Goal: Task Accomplishment & Management: Manage account settings

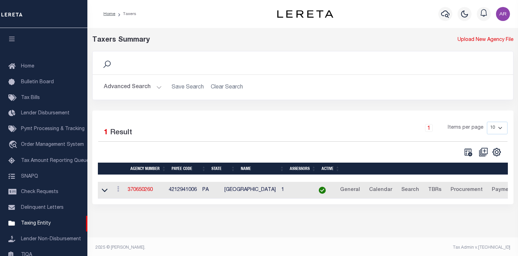
select select
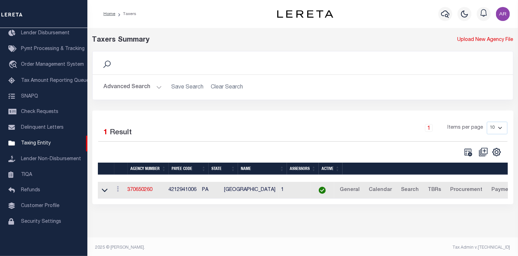
click at [157, 85] on button "Advanced Search" at bounding box center [133, 87] width 58 height 14
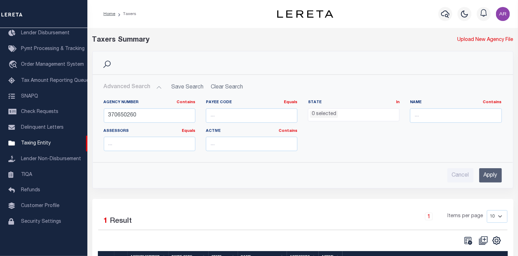
click at [96, 177] on div "Advanced Search Save Search Clear Search tblPayees_dynamictable_____DefaultSave…" at bounding box center [303, 131] width 420 height 102
drag, startPoint x: 142, startPoint y: 114, endPoint x: 100, endPoint y: 113, distance: 42.4
click at [100, 113] on div "Agency Number Contains Contains Is 370650260" at bounding box center [150, 114] width 102 height 29
paste input "421802001"
type input "421802001"
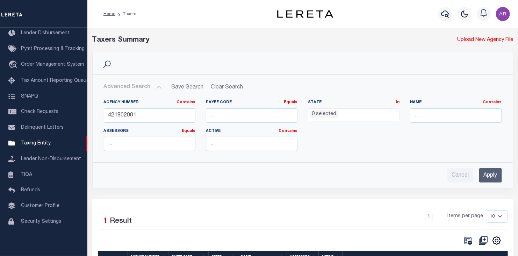
click at [486, 172] on input "Apply" at bounding box center [491, 175] width 23 height 14
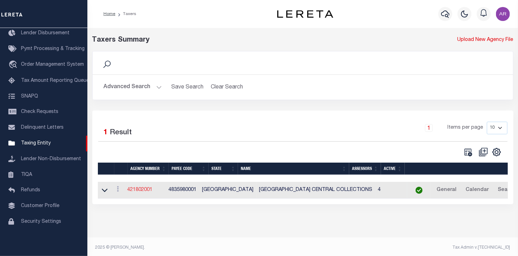
click at [152, 189] on link "421802001" at bounding box center [140, 190] width 25 height 5
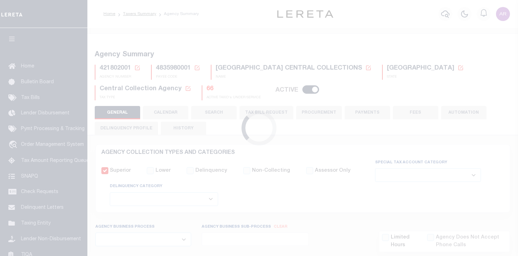
select select
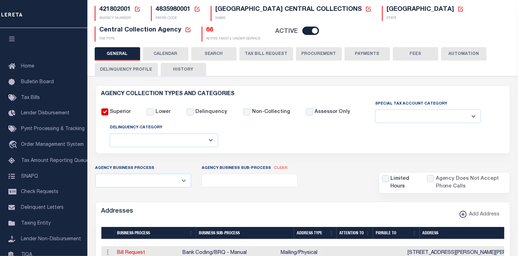
scroll to position [53, 0]
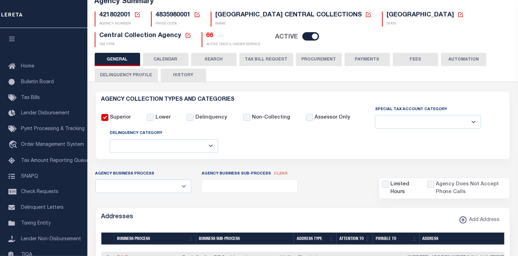
click at [419, 61] on button "FEES" at bounding box center [415, 59] width 45 height 13
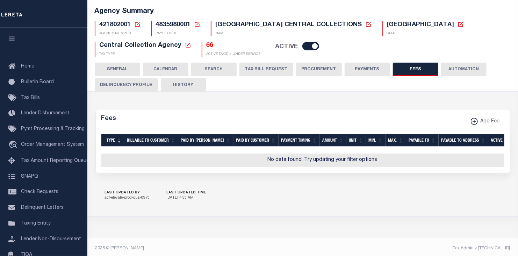
scroll to position [50, 0]
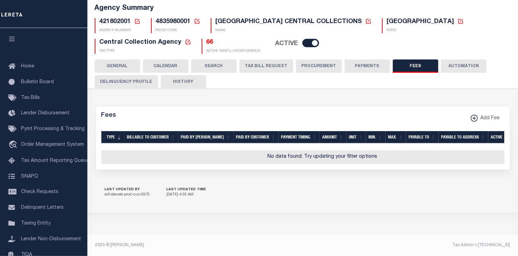
click at [369, 63] on button "PAYMENTS" at bounding box center [367, 65] width 45 height 13
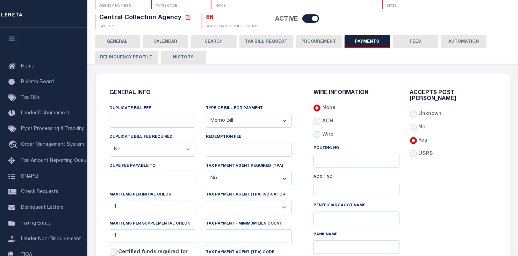
scroll to position [0, 0]
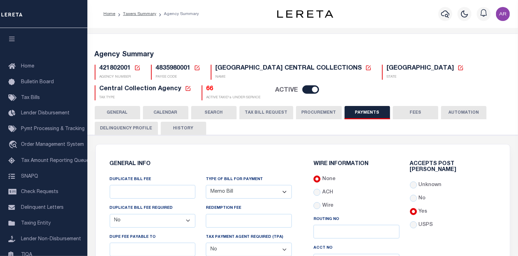
click at [125, 112] on button "GENERAL" at bounding box center [117, 112] width 45 height 13
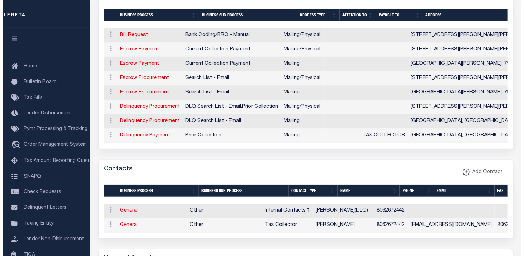
scroll to position [278, 0]
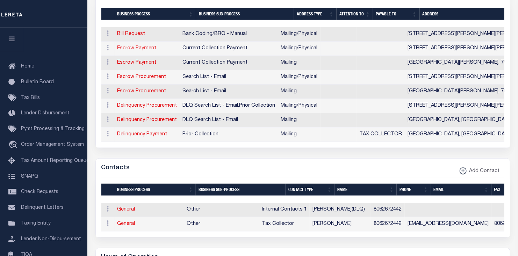
click at [146, 48] on link "Escrow Payment" at bounding box center [137, 48] width 39 height 5
select select "1"
checkbox input "false"
select select
type input "909 VEGA BLVD"
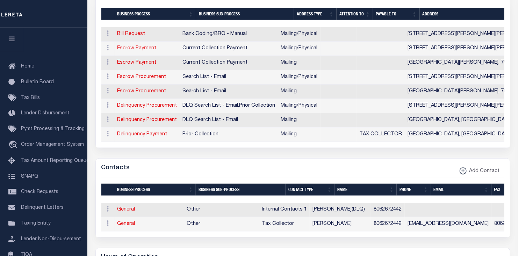
type input "VEGA"
select select "[GEOGRAPHIC_DATA]"
type input "79092-0310"
select select "5"
checkbox input "true"
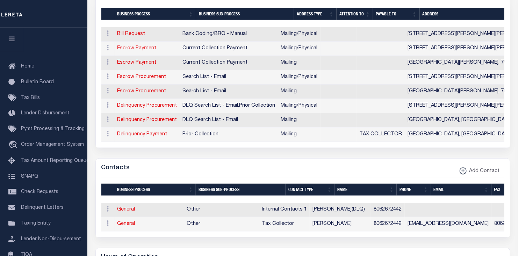
select select "3"
select select "11"
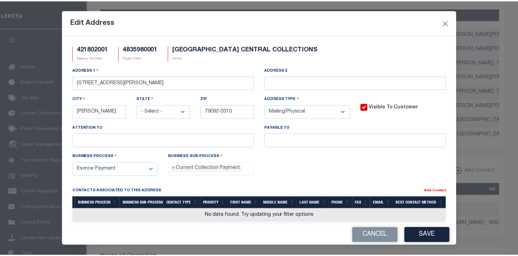
scroll to position [6, 0]
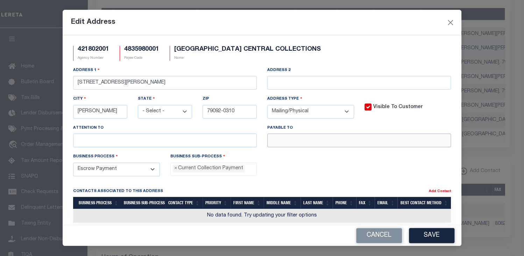
click at [287, 140] on input "text" at bounding box center [359, 141] width 184 height 14
paste input "OLDHAM COUNTY APPRAISAL DIST."
type input "OLDHAM COUNTY APPRAISAL DIST."
click at [433, 237] on button "Save" at bounding box center [431, 235] width 45 height 15
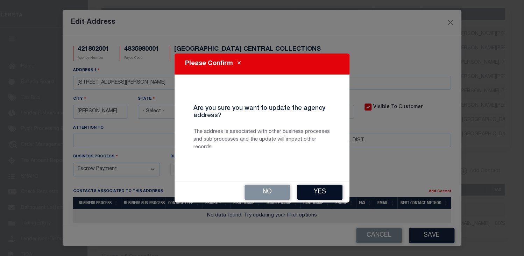
click at [325, 192] on button "Yes" at bounding box center [319, 192] width 45 height 15
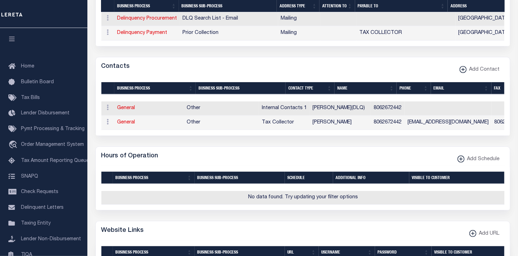
scroll to position [396, 0]
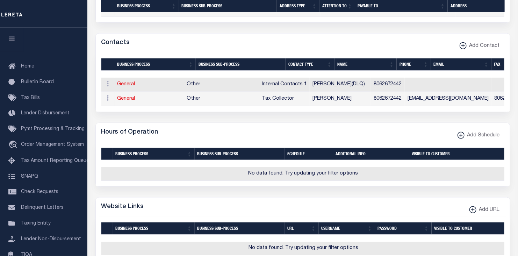
click at [91, 213] on div "AGENCY COLLECTION TYPES AND CATEGORIES Superior Lower Delinquency Non-Collectin…" at bounding box center [302, 93] width 433 height 708
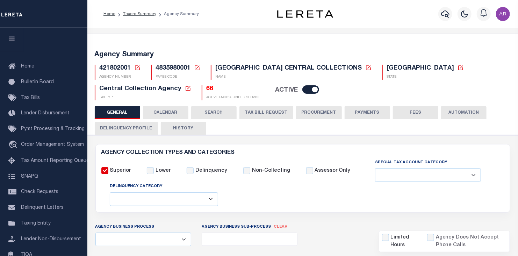
click at [414, 115] on button "FEES" at bounding box center [415, 112] width 45 height 13
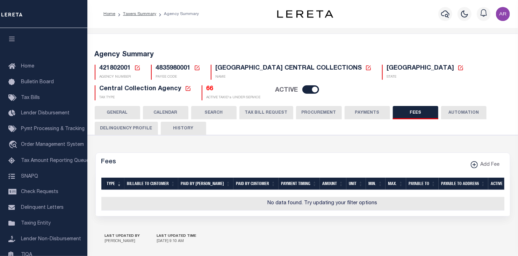
click at [376, 114] on button "PAYMENTS" at bounding box center [367, 112] width 45 height 13
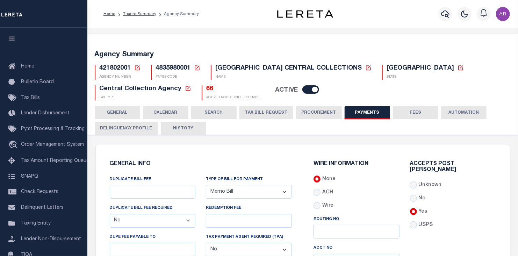
click at [124, 113] on button "GENERAL" at bounding box center [117, 112] width 45 height 13
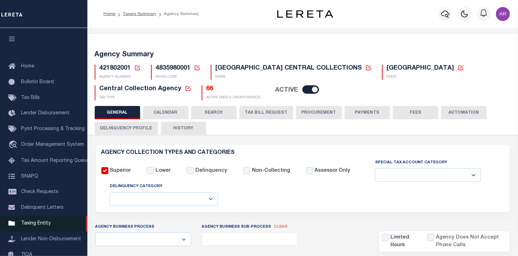
click at [42, 226] on span "Taxing Entity" at bounding box center [36, 223] width 30 height 5
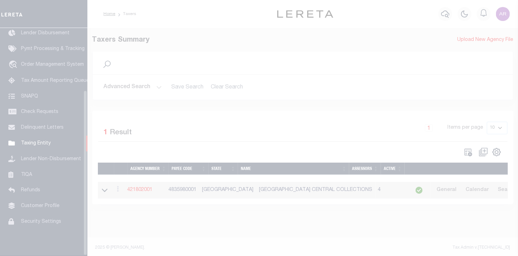
scroll to position [86, 0]
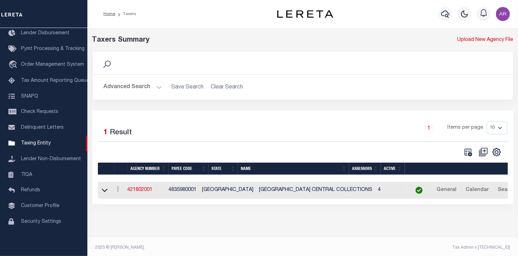
click at [157, 86] on button "Advanced Search" at bounding box center [133, 87] width 58 height 14
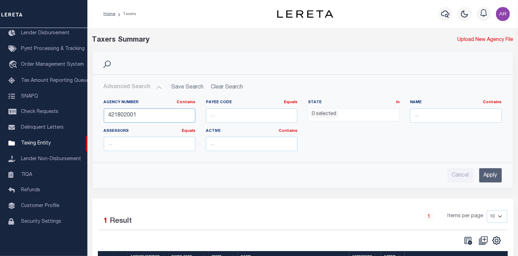
drag, startPoint x: 126, startPoint y: 114, endPoint x: 231, endPoint y: 106, distance: 105.6
click at [231, 106] on div "Agency Number Contains Contains Is 421802001 Payee Code Equals Equals Is Not Eq…" at bounding box center [303, 128] width 409 height 57
type input "421802801"
click at [494, 173] on input "Apply" at bounding box center [491, 175] width 23 height 14
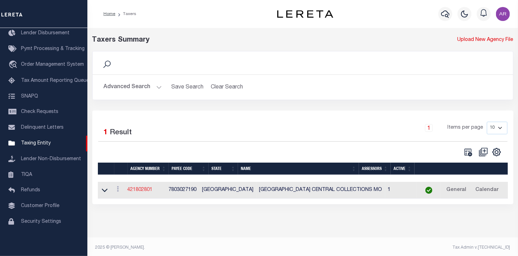
click at [146, 191] on link "421802801" at bounding box center [140, 190] width 25 height 5
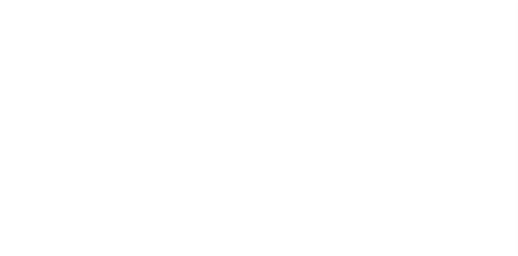
select select
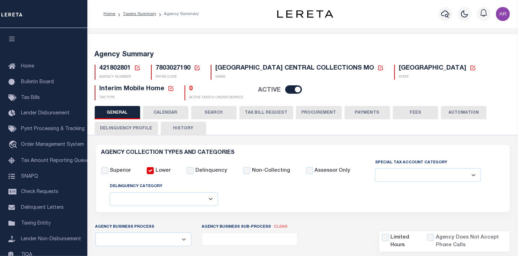
click at [414, 112] on button "FEES" at bounding box center [415, 112] width 45 height 13
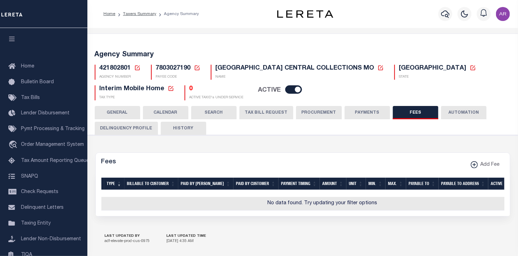
click at [362, 112] on button "PAYMENTS" at bounding box center [367, 112] width 45 height 13
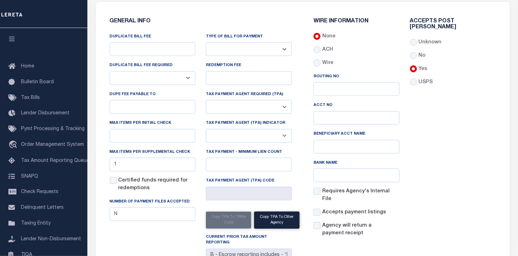
scroll to position [144, 0]
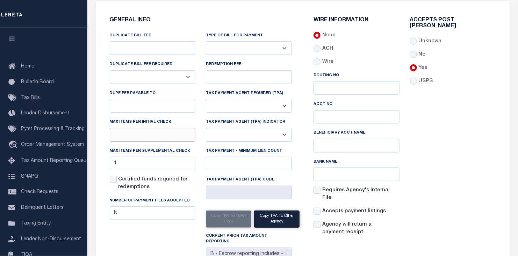
click at [120, 135] on input "text" at bounding box center [153, 135] width 86 height 14
type input "1"
click at [468, 146] on div "Accepts Post Mark Unknown No Yes" at bounding box center [453, 129] width 97 height 225
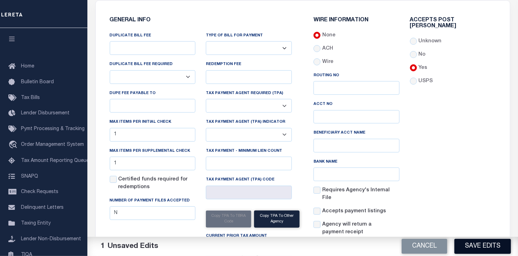
click at [483, 245] on button "Save Edits" at bounding box center [483, 246] width 57 height 15
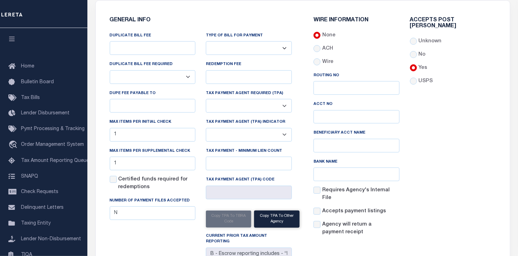
scroll to position [0, 0]
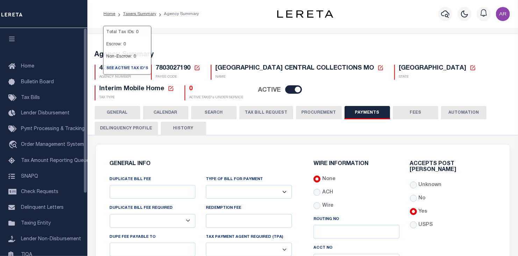
click at [117, 111] on button "GENERAL" at bounding box center [117, 112] width 45 height 13
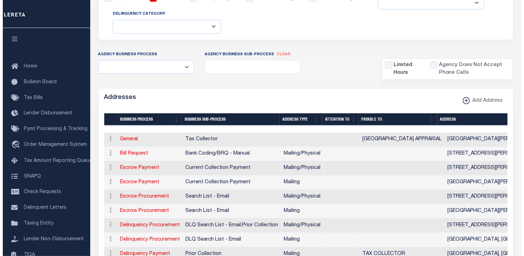
scroll to position [232, 0]
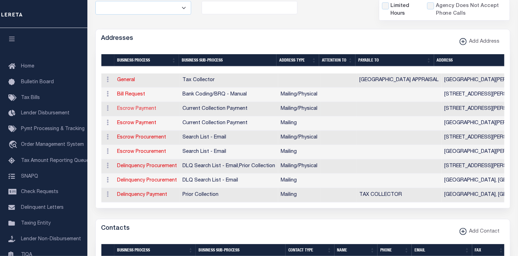
click at [143, 107] on link "Escrow Payment" at bounding box center [137, 108] width 39 height 5
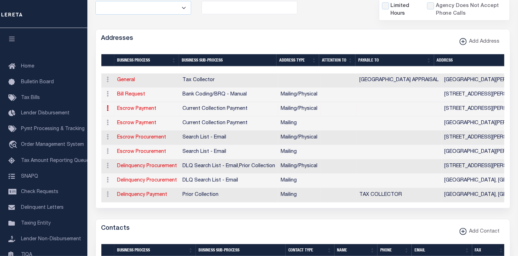
select select "1"
checkbox input "false"
select select
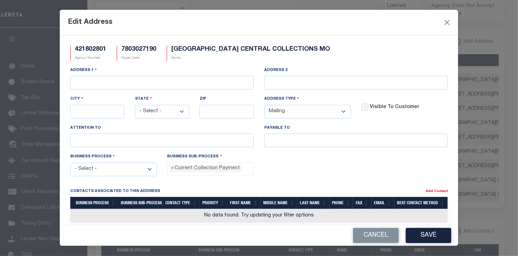
type input "909 VEGA BLVD"
type input "VEGA"
select select "[GEOGRAPHIC_DATA]"
type input "79092-0310"
select select "5"
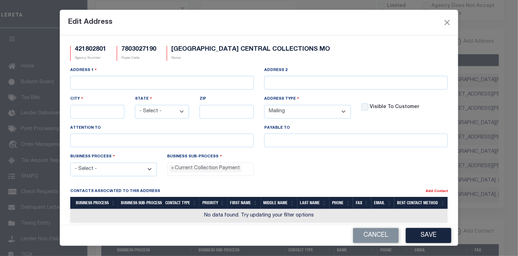
checkbox input "true"
select select "3"
select select "11"
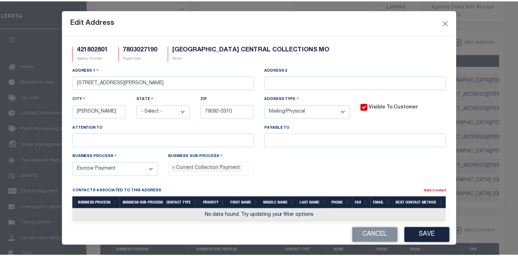
scroll to position [6, 0]
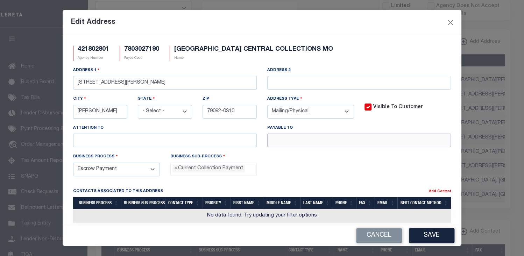
click at [311, 144] on input "text" at bounding box center [359, 141] width 184 height 14
paste input "OLDHAM COUNTY APPRAISAL DIST."
type input "OLDHAM COUNTY APPRAISAL DIST."
click at [442, 235] on button "Save" at bounding box center [431, 235] width 45 height 15
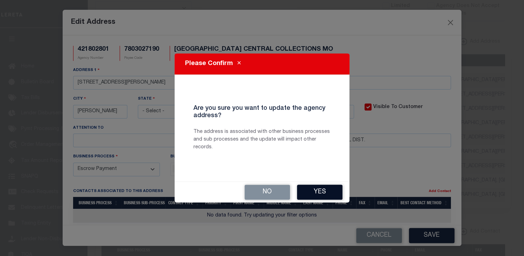
click at [329, 193] on button "Yes" at bounding box center [319, 192] width 45 height 15
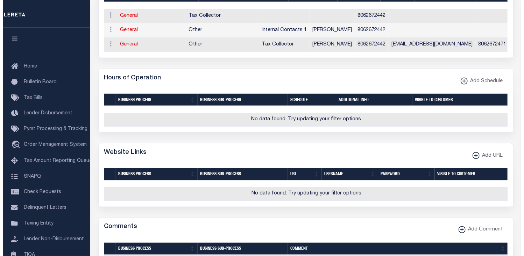
scroll to position [441, 0]
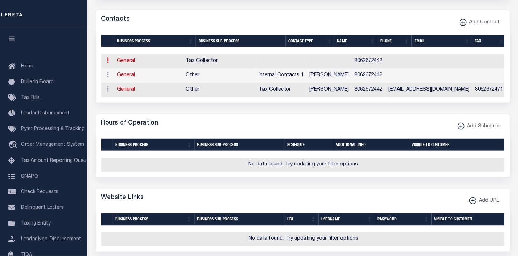
click at [107, 63] on icon at bounding box center [108, 60] width 2 height 6
click at [129, 98] on link "Delete Contact" at bounding box center [131, 95] width 53 height 12
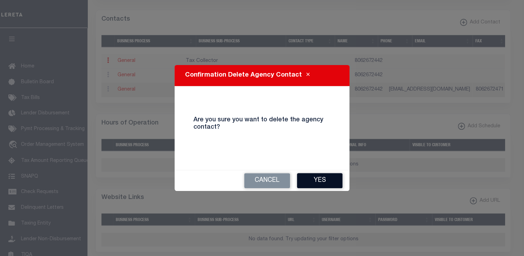
click at [324, 179] on button "Yes" at bounding box center [319, 180] width 45 height 15
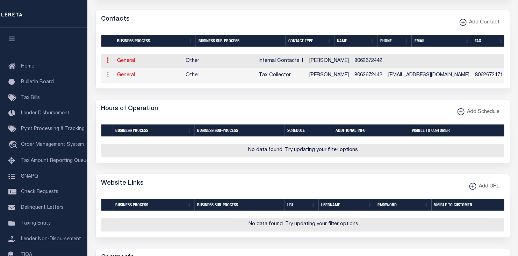
click at [107, 63] on icon at bounding box center [108, 60] width 2 height 6
click at [134, 96] on link "Delete Contact" at bounding box center [131, 95] width 53 height 12
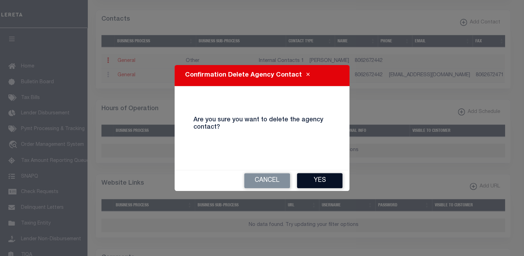
click at [327, 179] on button "Yes" at bounding box center [319, 180] width 45 height 15
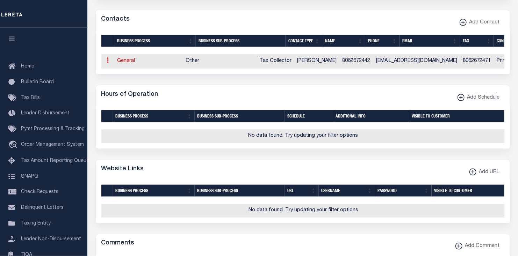
click at [107, 63] on icon at bounding box center [108, 60] width 2 height 6
click at [127, 85] on link "Edit Contact" at bounding box center [131, 83] width 53 height 12
checkbox input "false"
select select
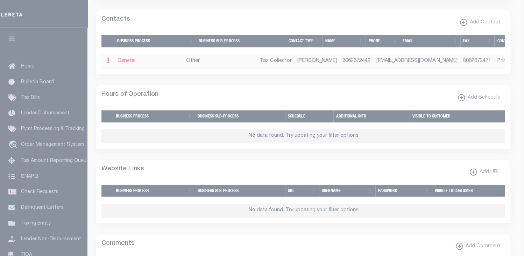
select select "2"
select select "1"
type input "LEANN"
type input "VOYLES"
type input "8062672442"
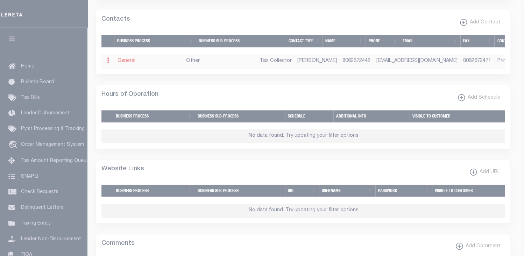
type input "8062672471"
type input "OLDHAMCAD@XIT.NET"
select select "6"
select select "39"
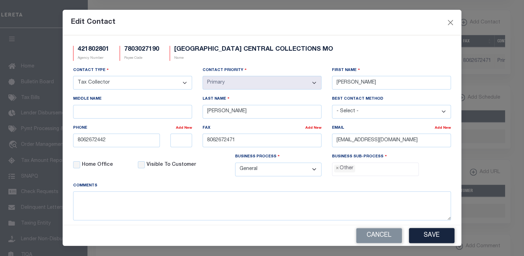
click at [357, 169] on ul "× Other" at bounding box center [375, 167] width 86 height 9
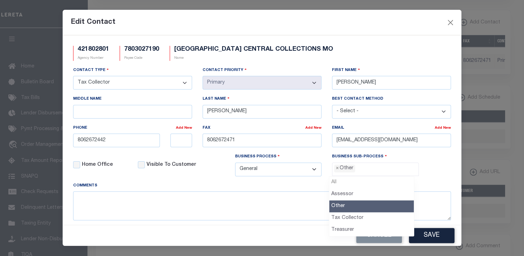
select select
type input "Other"
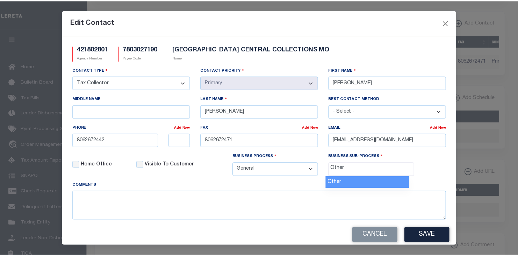
scroll to position [13, 0]
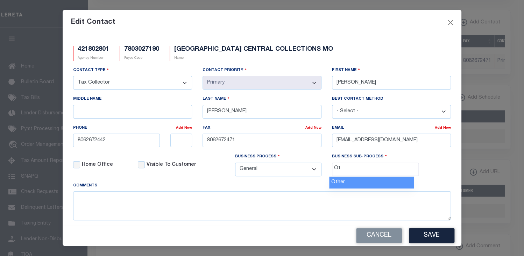
type input "O"
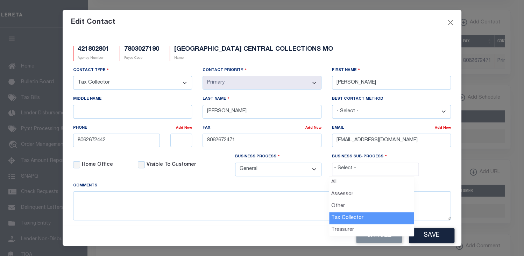
select select "31"
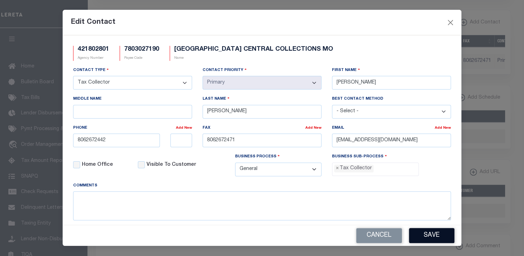
click at [428, 236] on button "Save" at bounding box center [431, 235] width 45 height 15
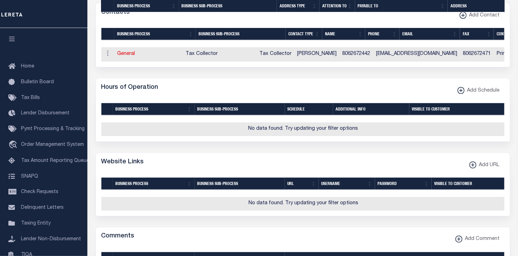
scroll to position [312, 0]
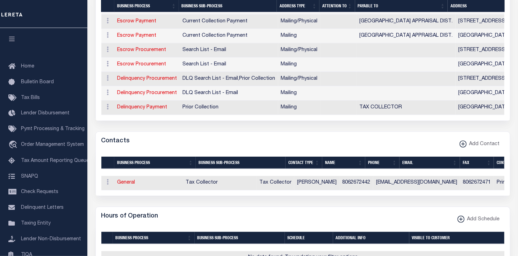
click at [370, 219] on div "Hours of Operation Add Schedule" at bounding box center [303, 216] width 415 height 19
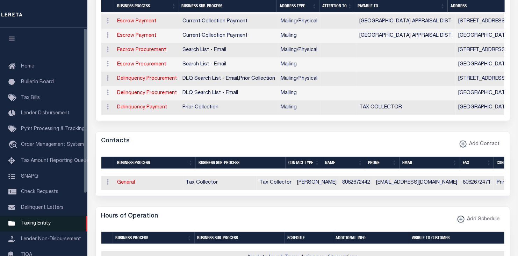
click at [35, 226] on span "Taxing Entity" at bounding box center [36, 223] width 30 height 5
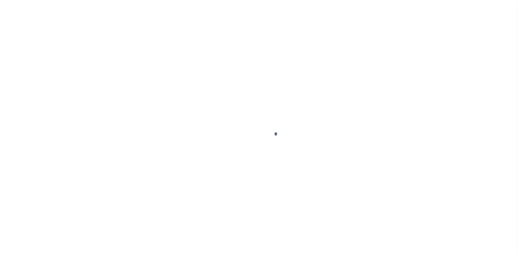
scroll to position [80, 0]
